Goal: Check status

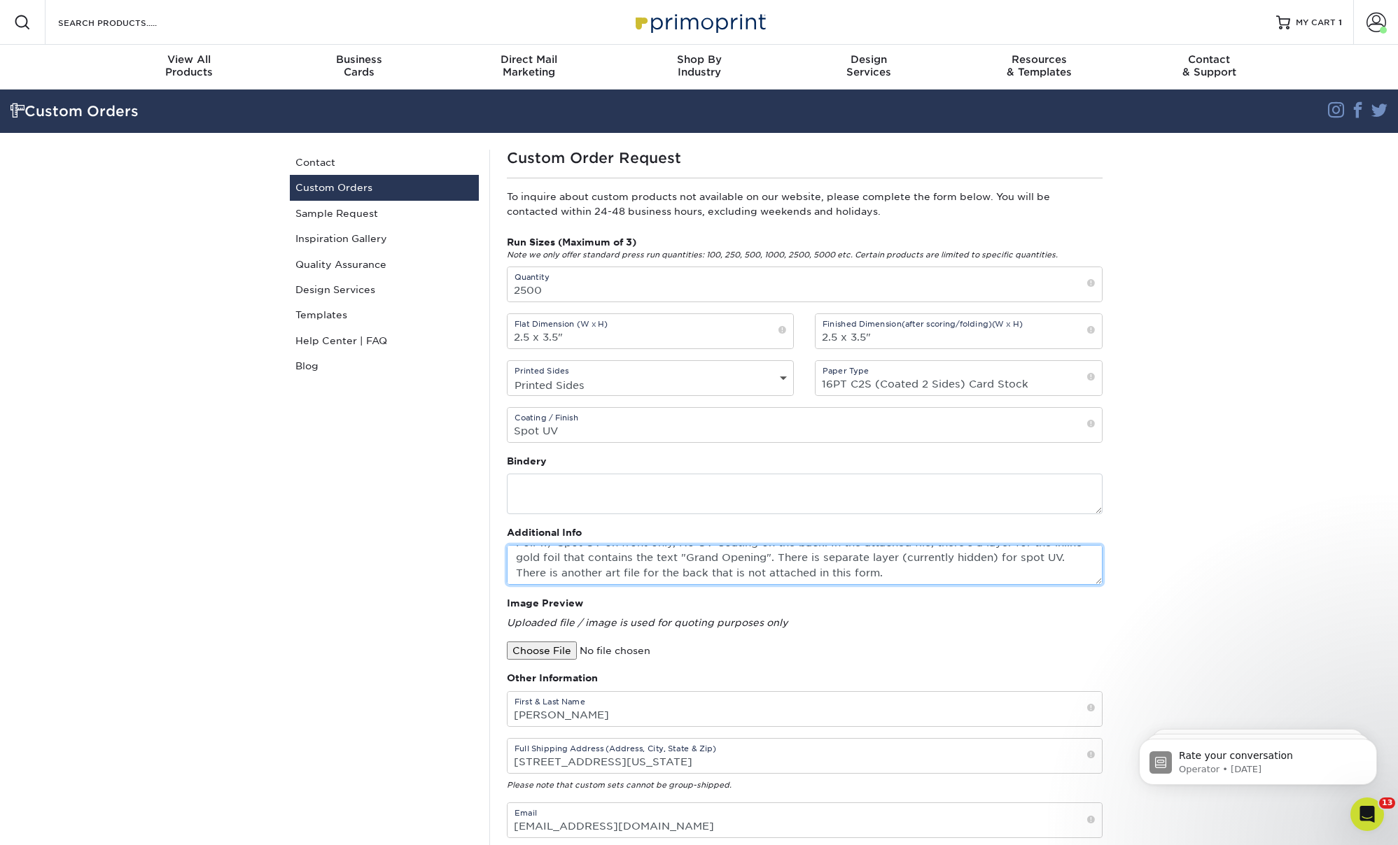
click at [643, 564] on textarea "This is the product I want to print, but with 1/8" rounded corners: 2.5" X 3.5"…" at bounding box center [805, 565] width 596 height 40
click at [645, 559] on textarea "This is the product I want to print, but with 1/8" rounded corners: 2.5" X 3.5"…" at bounding box center [805, 565] width 596 height 40
click at [705, 552] on textarea "This is the product I want to print, but with 1/8" rounded corners: 2.5" X 3.5"…" at bounding box center [805, 565] width 596 height 40
click at [709, 560] on textarea "This is the product I want to print, but with 1/8" rounded corners: 2.5" X 3.5"…" at bounding box center [805, 565] width 596 height 40
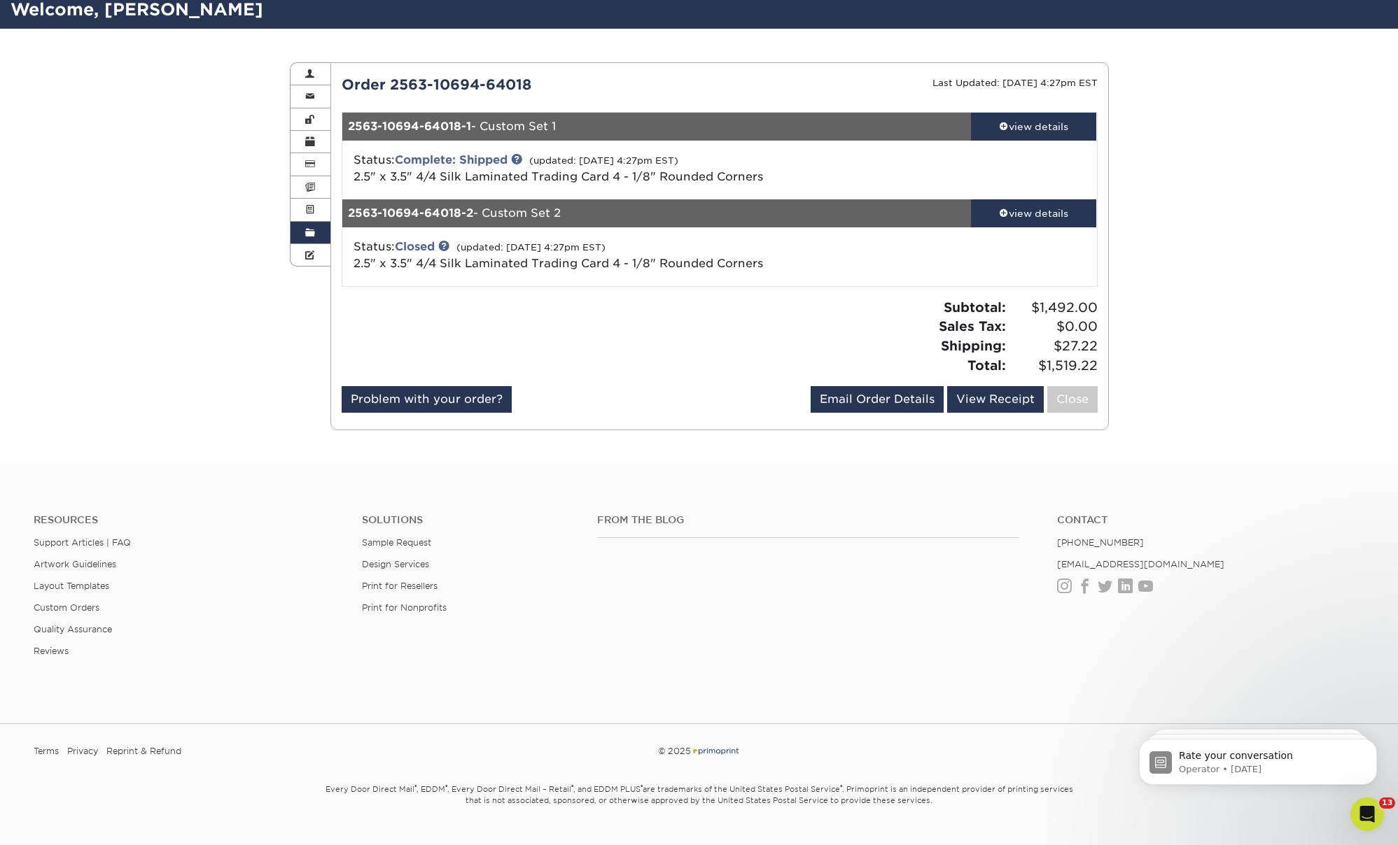
scroll to position [96, 0]
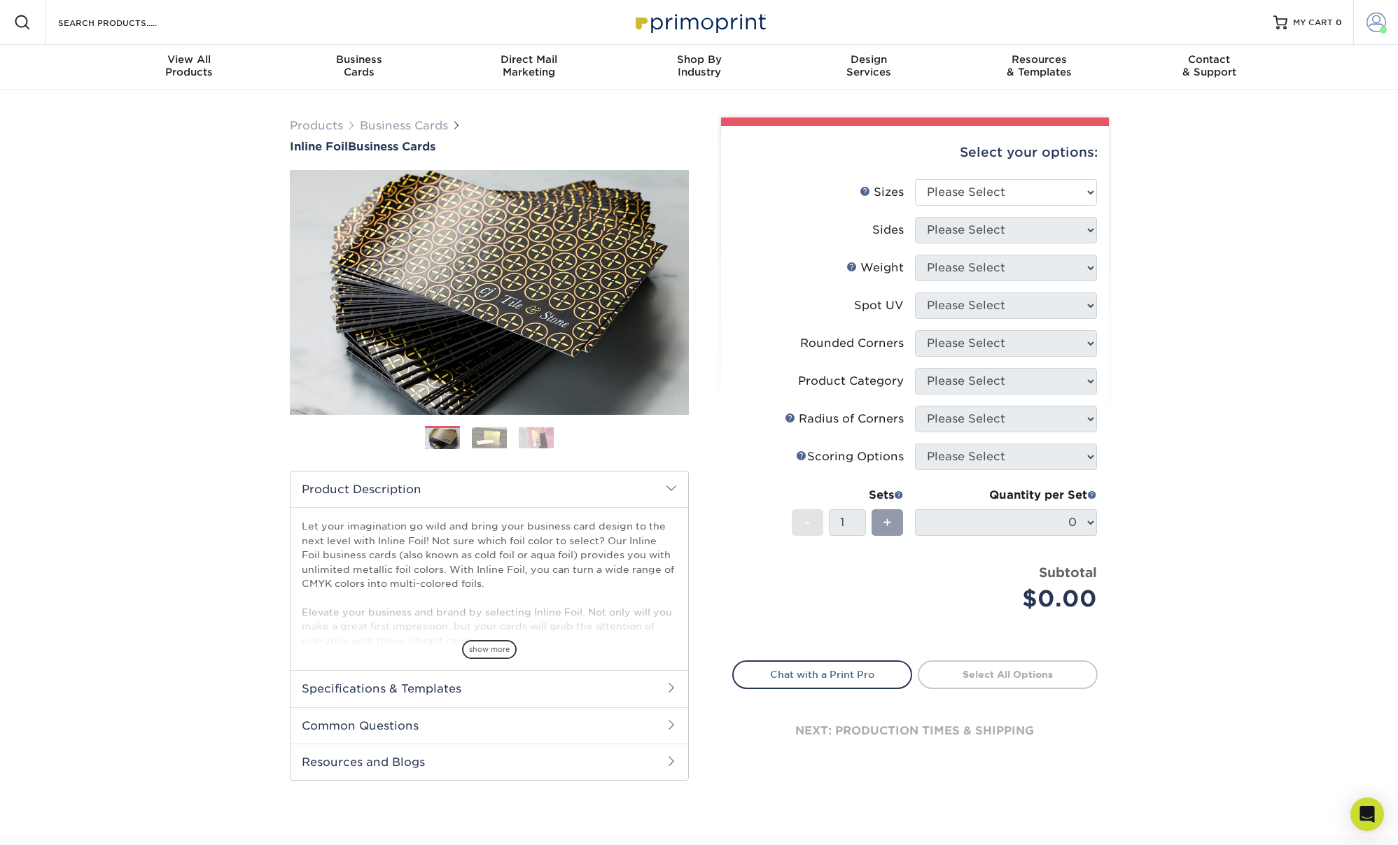
click at [1379, 18] on span at bounding box center [1376, 23] width 20 height 20
click at [1280, 106] on link "Account Dashboard" at bounding box center [1293, 115] width 176 height 19
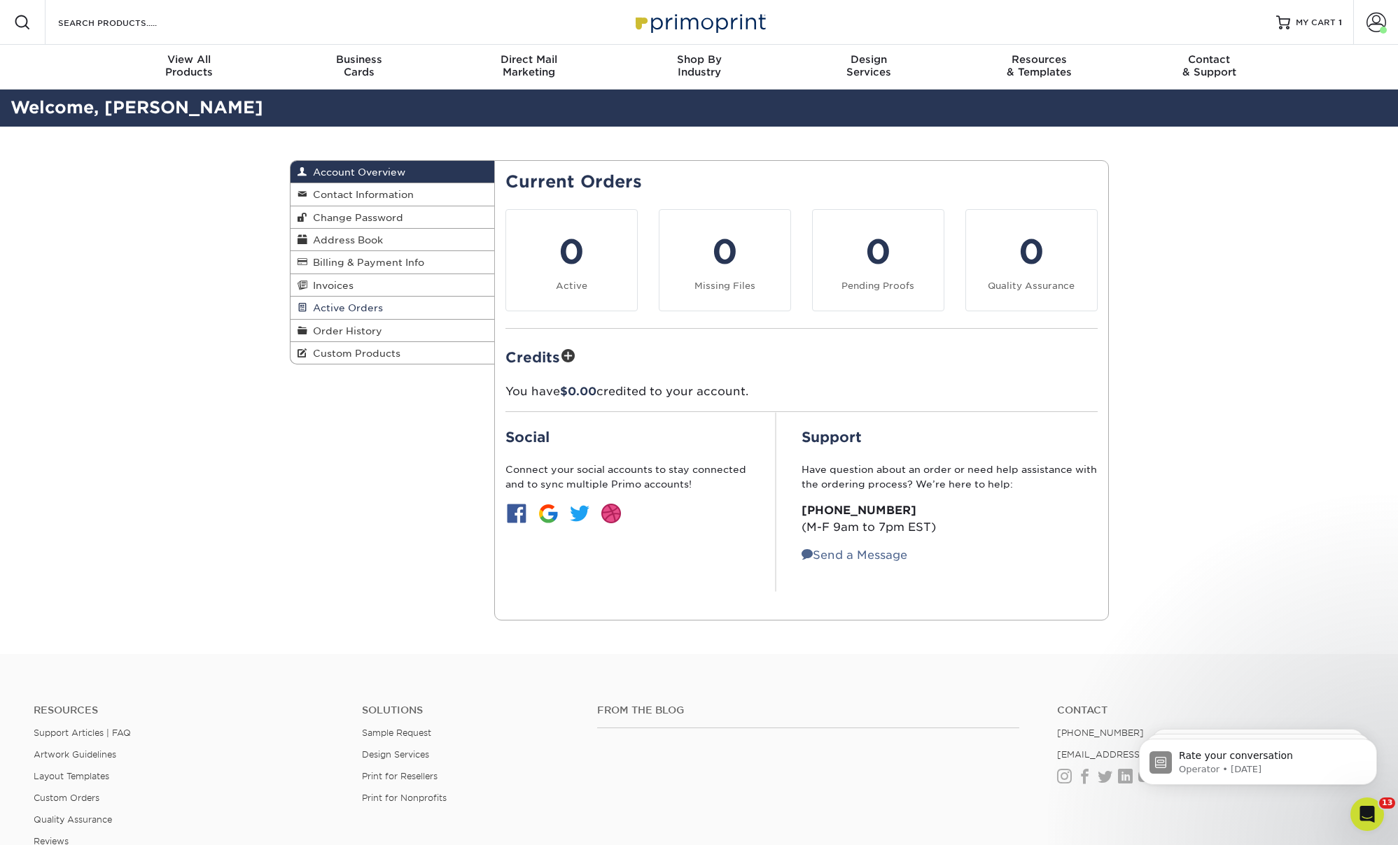
click at [332, 308] on span "Active Orders" at bounding box center [345, 307] width 76 height 11
